Goal: Task Accomplishment & Management: Complete application form

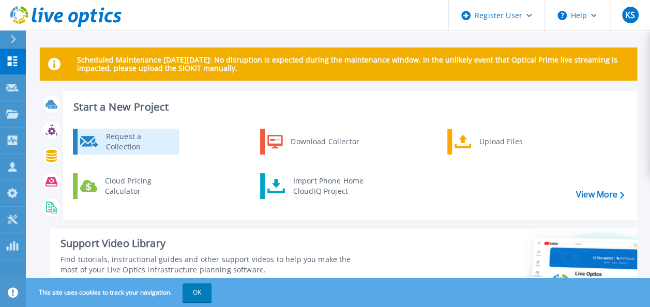
click at [129, 141] on div "Request a Collection" at bounding box center [139, 141] width 76 height 21
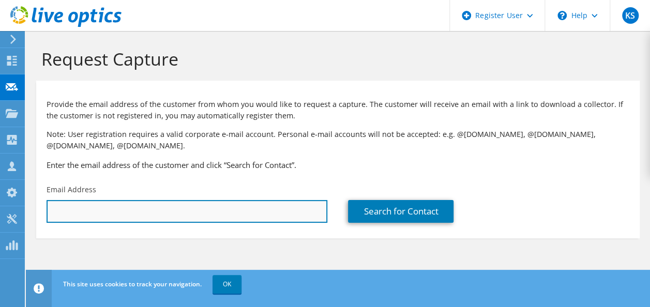
click at [190, 206] on input "text" at bounding box center [187, 211] width 281 height 23
paste input "Sangiliraj B;"
type input "S"
paste input "[EMAIL_ADDRESS][DOMAIN_NAME]"
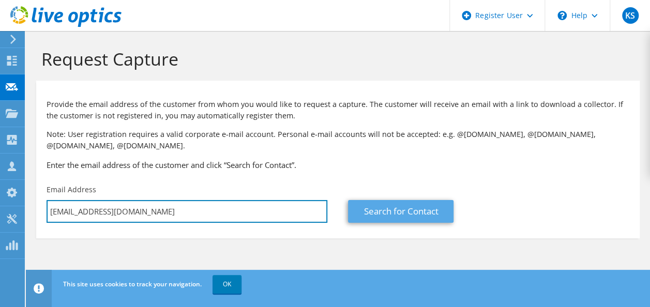
type input "[EMAIL_ADDRESS][DOMAIN_NAME]"
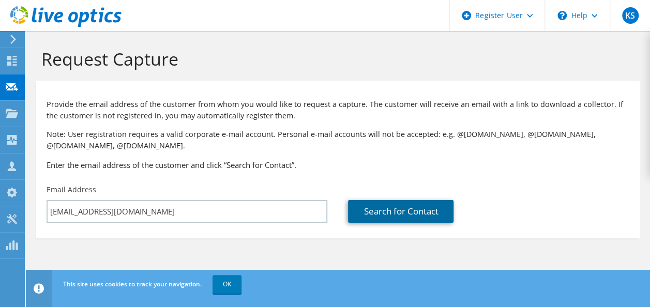
click at [402, 208] on link "Search for Contact" at bounding box center [401, 211] width 106 height 23
type input "VELAMMAL EDUCATIONAL TRUST"
type input "sangiliraj"
type input "s"
type input "[GEOGRAPHIC_DATA]"
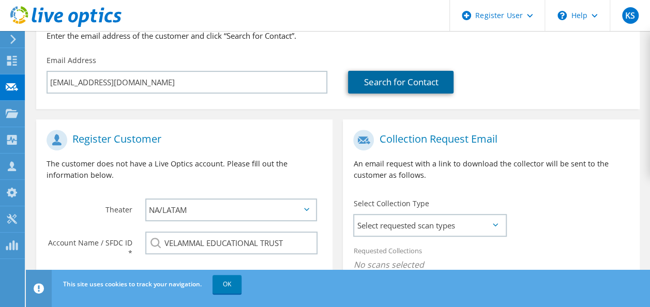
scroll to position [211, 0]
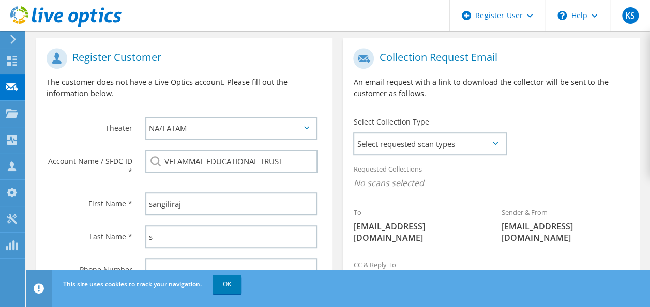
click at [497, 143] on icon at bounding box center [495, 143] width 5 height 3
click at [440, 140] on span "Select requested scan types" at bounding box center [429, 144] width 151 height 21
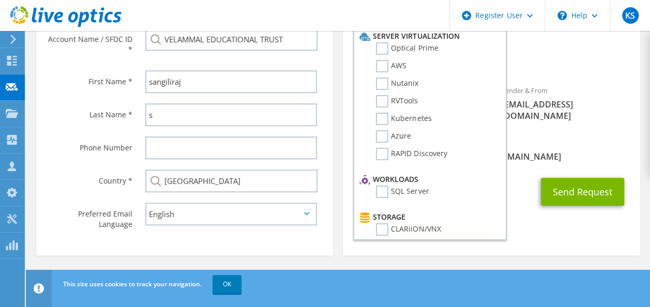
scroll to position [0, 0]
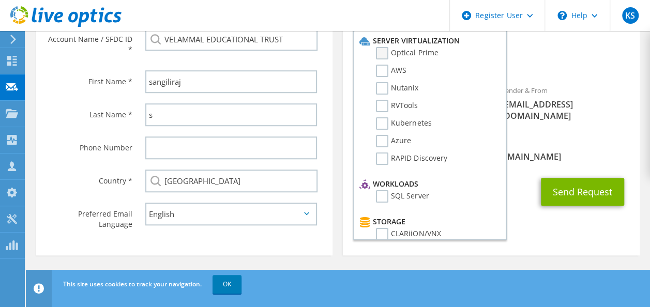
click at [384, 50] on label "Optical Prime" at bounding box center [407, 53] width 62 height 12
click at [0, 0] on input "Optical Prime" at bounding box center [0, 0] width 0 height 0
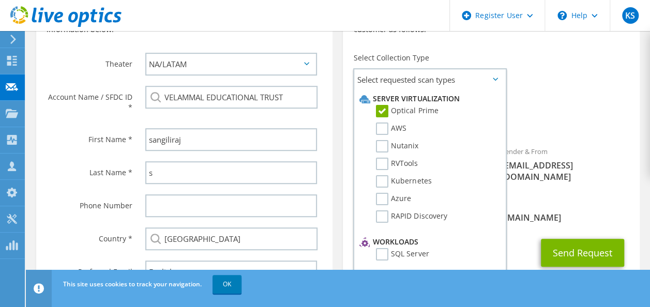
click at [574, 224] on div "CC & Reply To Kiran.Singh@Dell.com" at bounding box center [491, 211] width 297 height 36
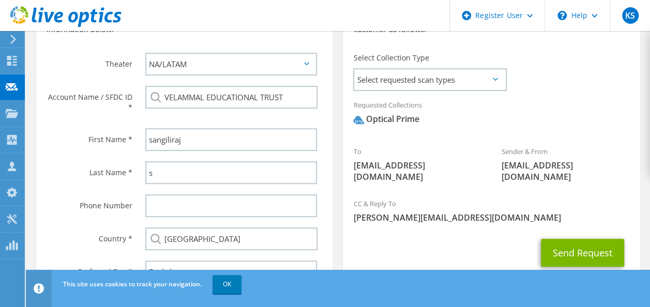
drag, startPoint x: 574, startPoint y: 224, endPoint x: 600, endPoint y: 192, distance: 40.4
click at [600, 192] on section "Collection Request Email An email request with a link to download the collector…" at bounding box center [491, 144] width 297 height 340
drag, startPoint x: 600, startPoint y: 192, endPoint x: 519, endPoint y: 199, distance: 82.0
click at [519, 199] on div "CC & Reply To Kiran.Singh@Dell.com" at bounding box center [491, 211] width 297 height 36
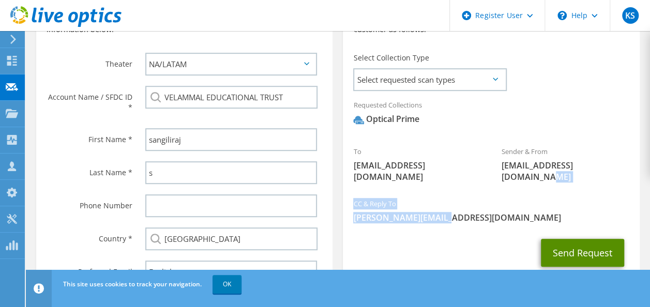
click at [574, 248] on button "Send Request" at bounding box center [582, 253] width 83 height 28
